Goal: Information Seeking & Learning: Learn about a topic

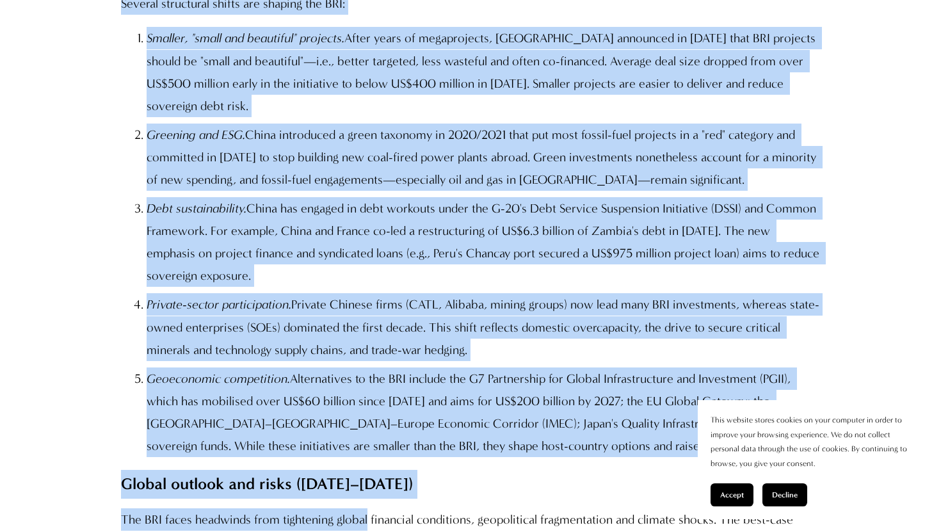
scroll to position [1711, 0]
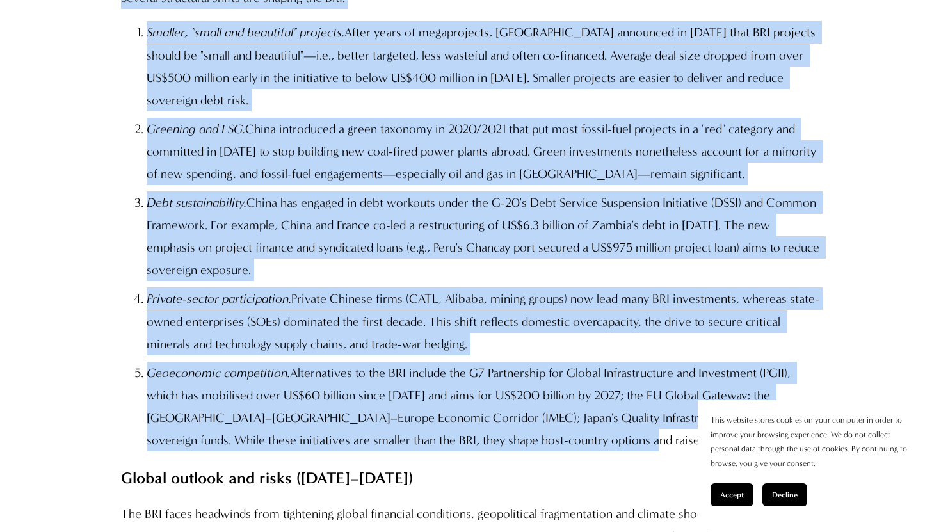
drag, startPoint x: 117, startPoint y: 251, endPoint x: 560, endPoint y: 447, distance: 484.4
copy div "Lor ipsumd Sitamet consectetu adipis eli seddoei tem INC: Utlabor, "etdol mag a…"
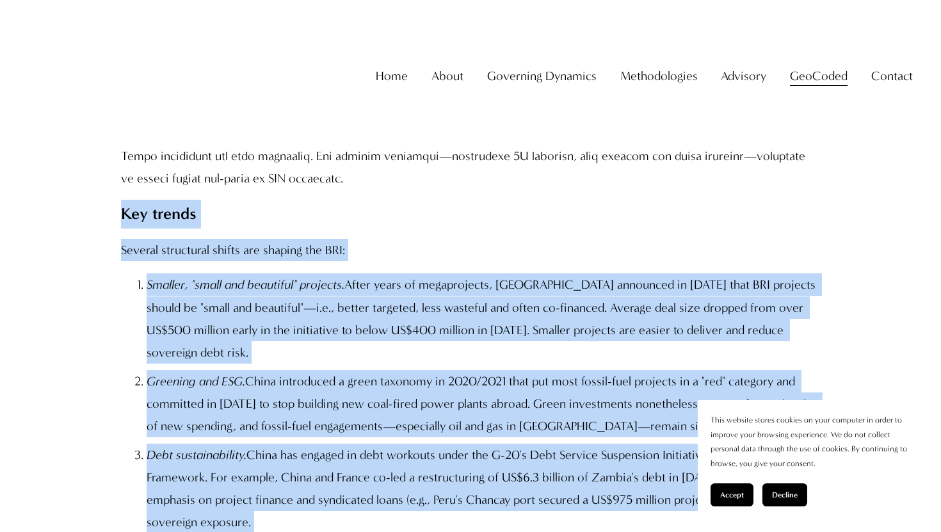
scroll to position [1457, 0]
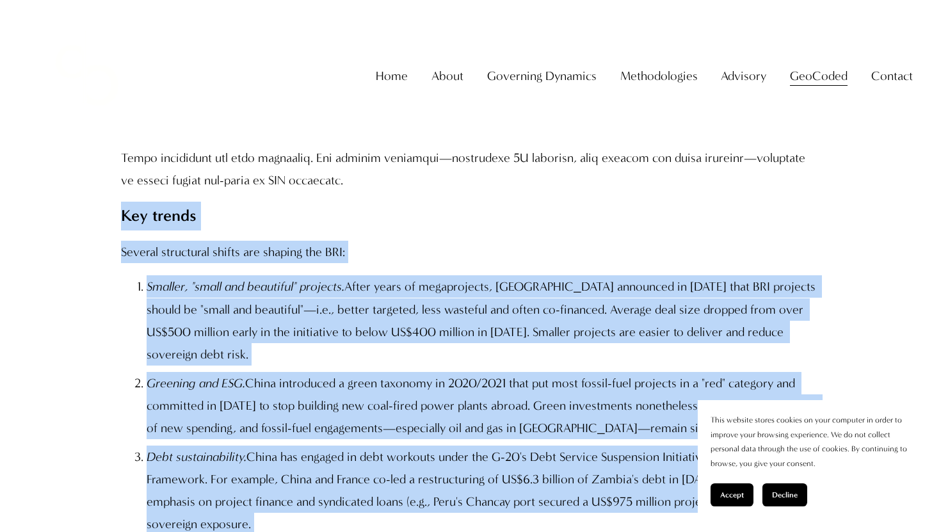
copy div "Lor ipsumd Sitamet consectetu adipis eli seddoei tem INC: Utlabor, "etdol mag a…"
click at [229, 166] on p at bounding box center [470, 78] width 699 height 225
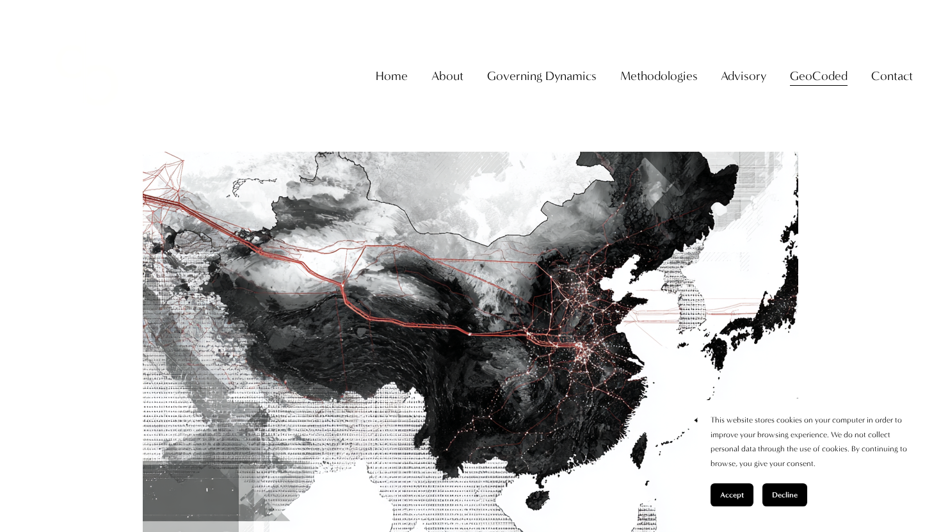
scroll to position [0, 0]
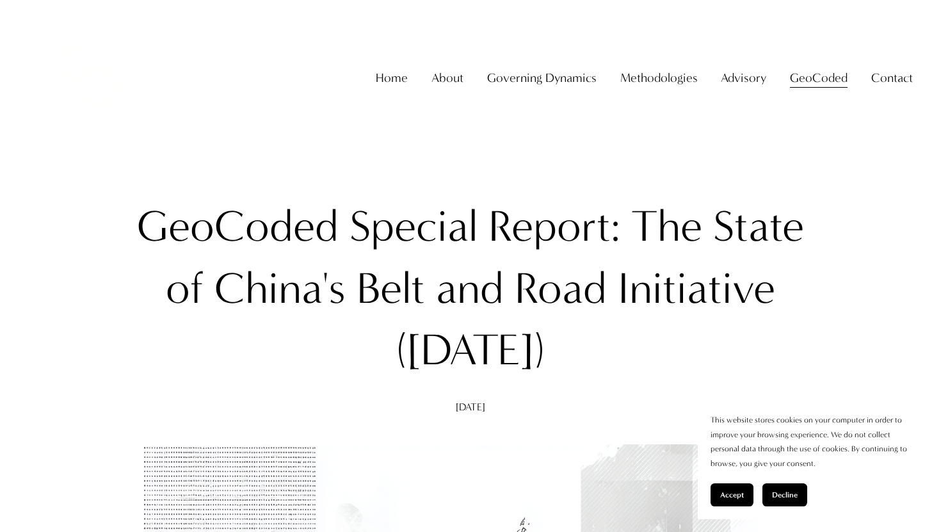
drag, startPoint x: 141, startPoint y: 230, endPoint x: 643, endPoint y: 375, distance: 522.3
click at [643, 375] on h1 "GeoCoded Special Report: The State of China's Belt and Road Initiative ([DATE])" at bounding box center [470, 288] width 699 height 185
copy h1 "GeoCoded Special Report: The State of China's Belt and Road Initiative ([DATE])"
click at [394, 90] on link "Home" at bounding box center [392, 77] width 32 height 25
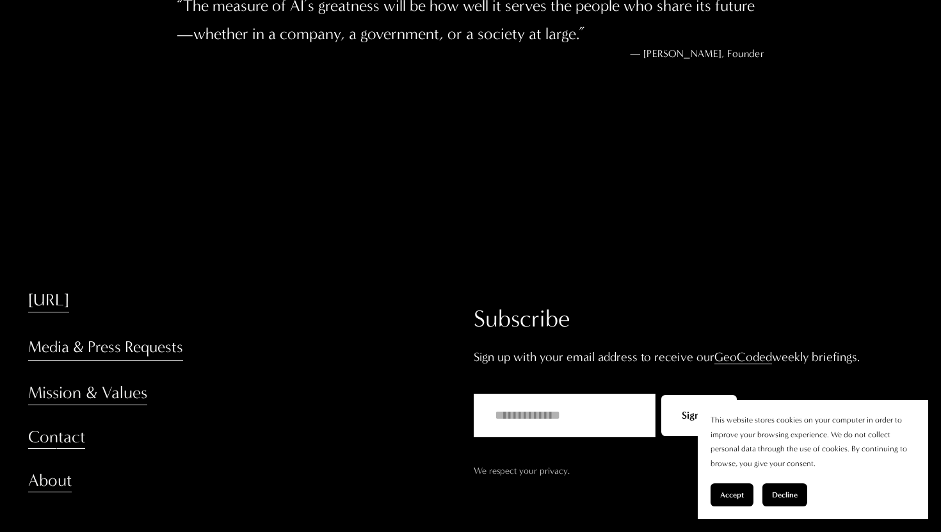
scroll to position [2282, 0]
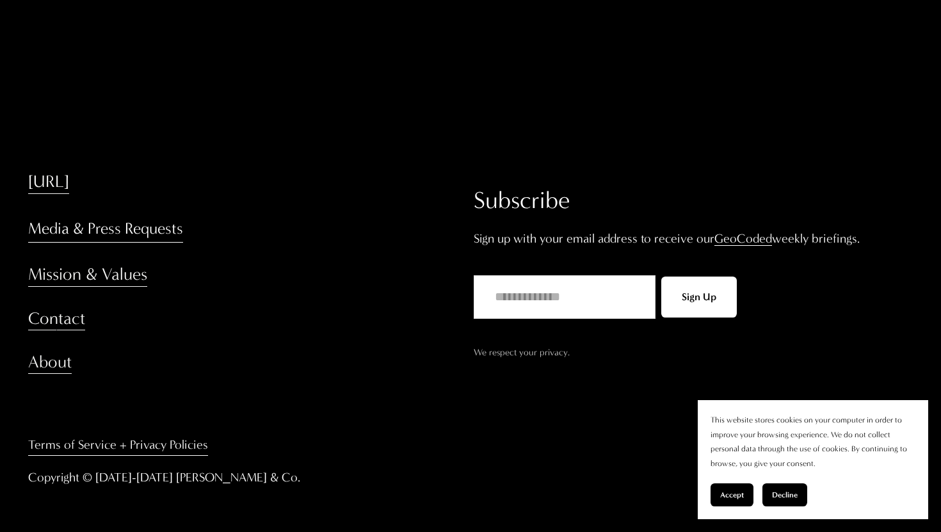
drag, startPoint x: 159, startPoint y: 476, endPoint x: 399, endPoint y: 489, distance: 239.8
click at [399, 489] on div "[URL] Media & Press Requests Mission & Values Contact About Terms of Service + …" at bounding box center [470, 337] width 941 height 334
copy p "[PERSON_NAME] & Co."
